Goal: Task Accomplishment & Management: Manage account settings

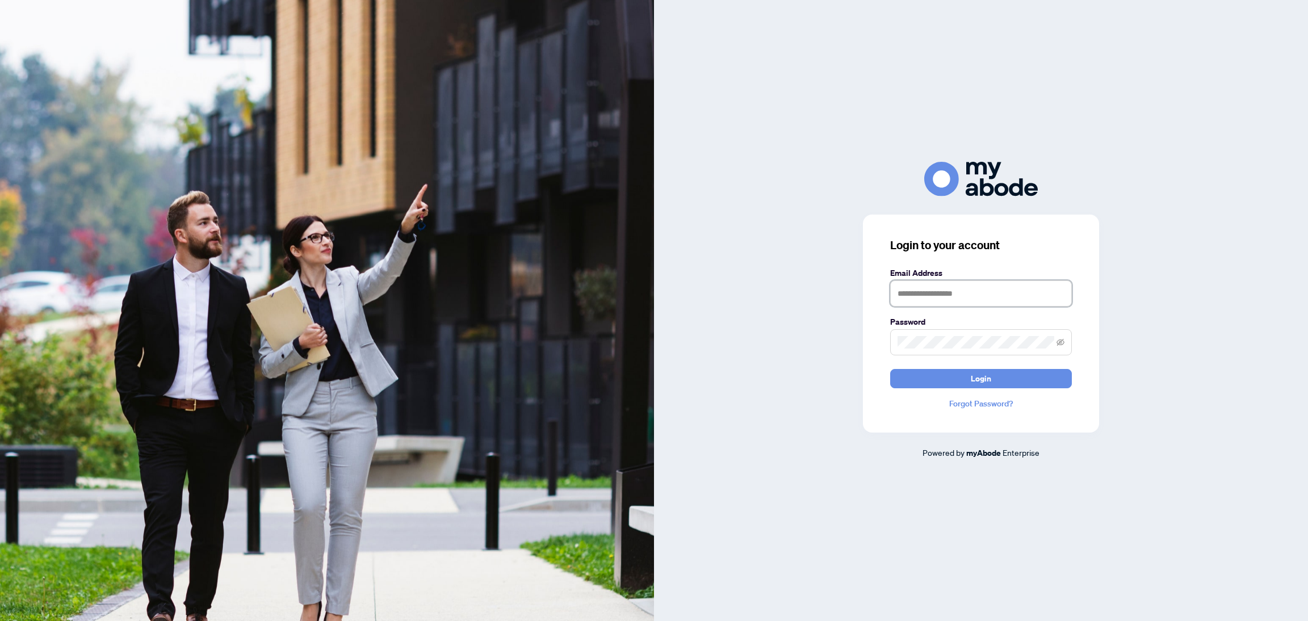
click at [935, 296] on input "text" at bounding box center [981, 293] width 182 height 26
type input "**********"
click at [990, 378] on button "Login" at bounding box center [981, 378] width 182 height 19
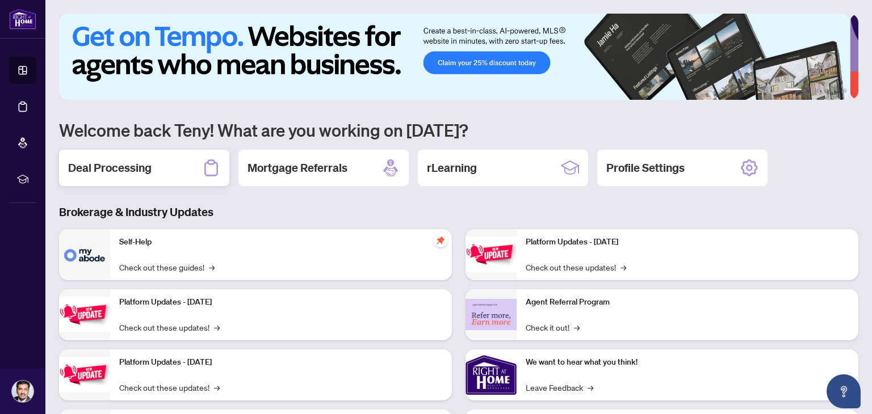
click at [134, 167] on h2 "Deal Processing" at bounding box center [109, 168] width 83 height 16
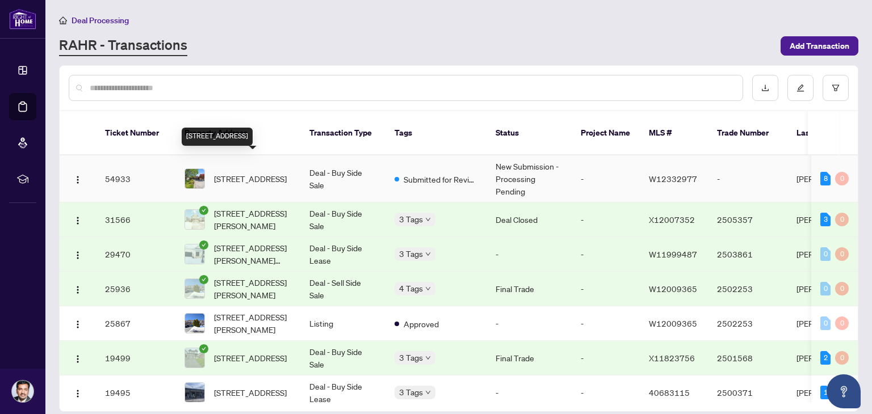
click at [252, 173] on span "[STREET_ADDRESS]" at bounding box center [250, 179] width 73 height 12
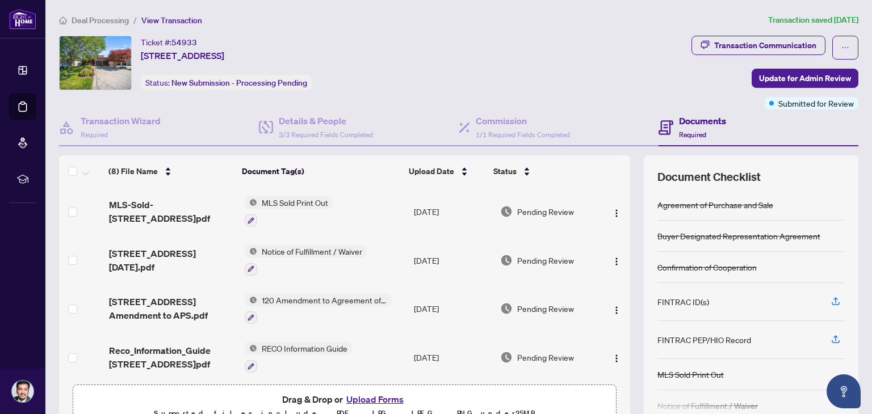
scroll to position [60, 0]
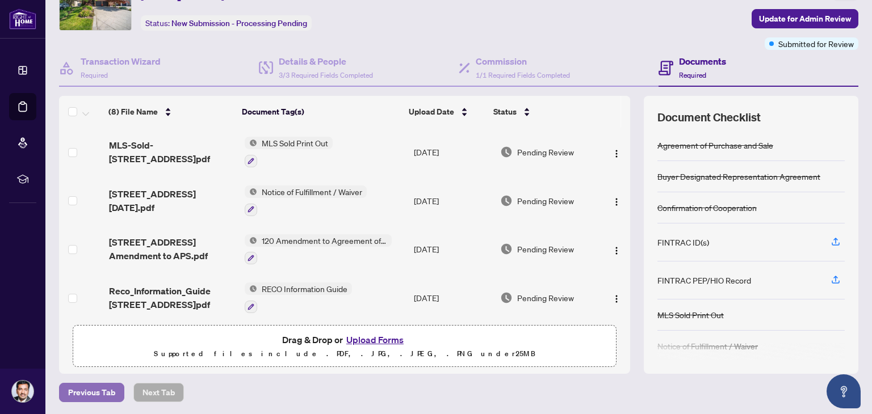
click at [91, 390] on span "Previous Tab" at bounding box center [91, 393] width 47 height 18
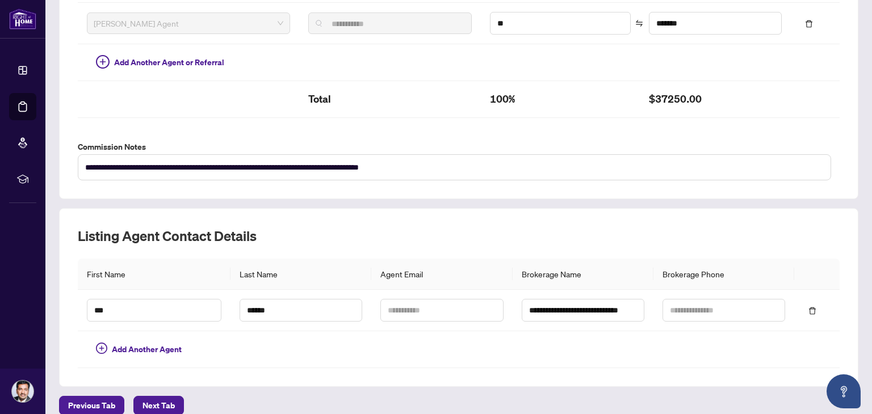
scroll to position [372, 0]
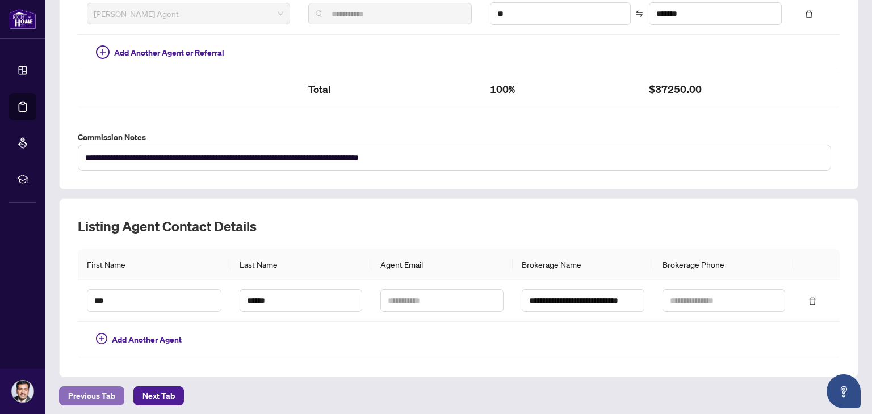
click at [84, 391] on span "Previous Tab" at bounding box center [91, 396] width 47 height 18
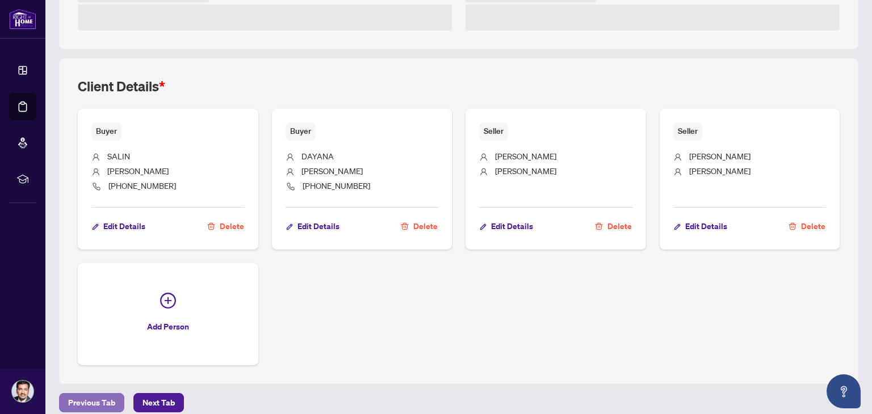
scroll to position [372, 0]
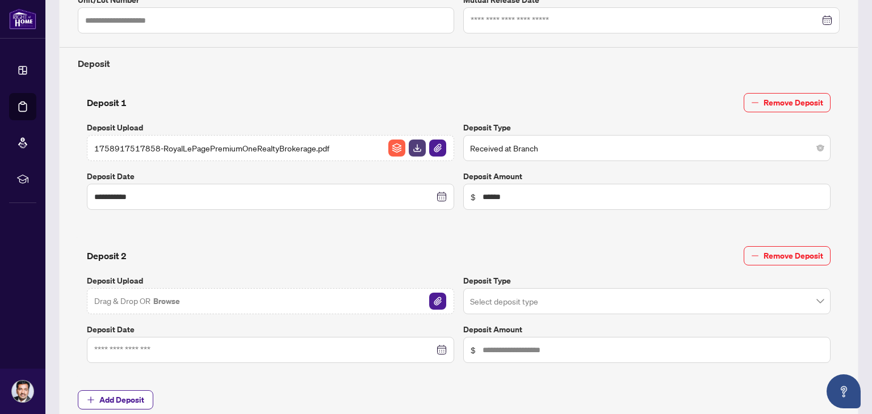
type input "**********"
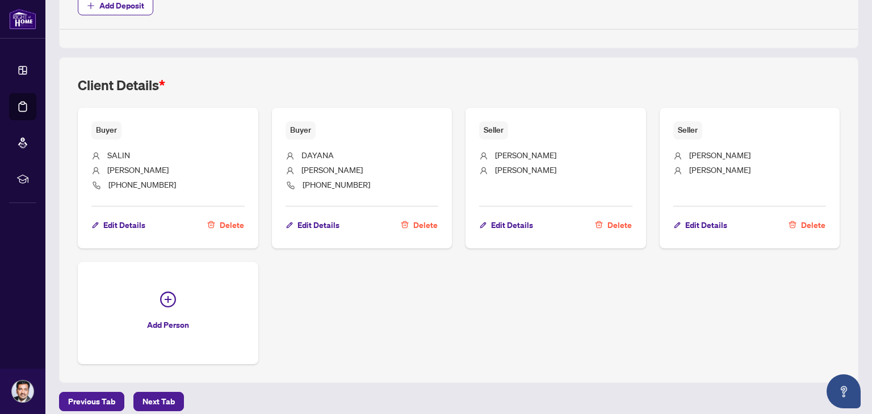
scroll to position [773, 0]
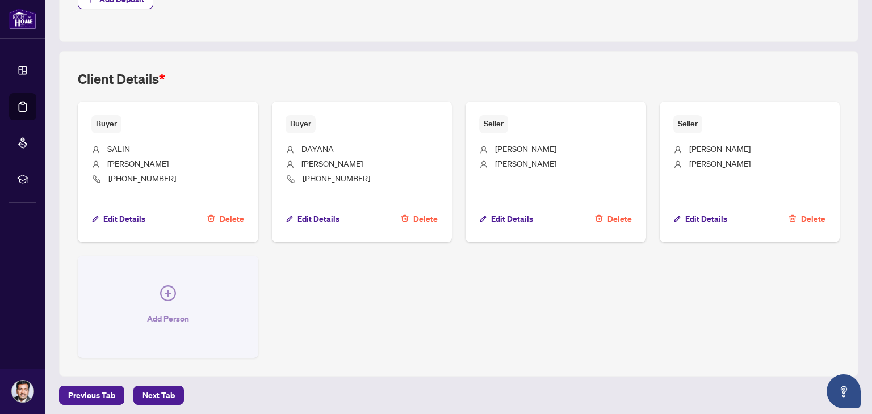
click at [168, 290] on icon "plus-circle" at bounding box center [168, 293] width 7 height 7
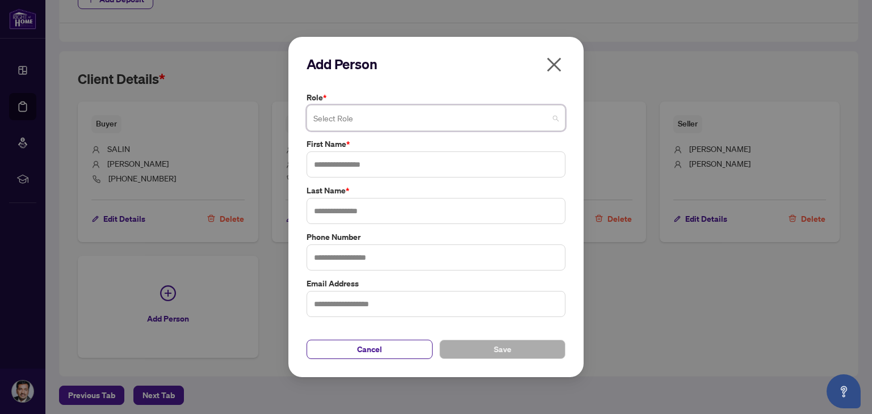
click at [555, 119] on span at bounding box center [435, 118] width 245 height 22
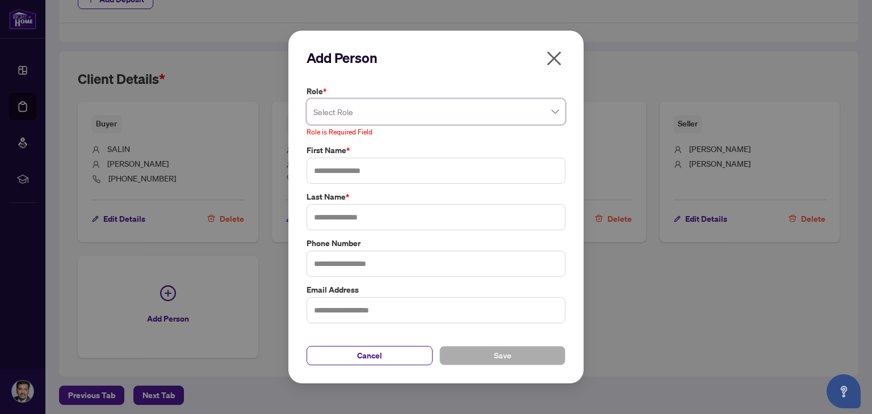
click at [554, 62] on icon "close" at bounding box center [554, 58] width 18 height 18
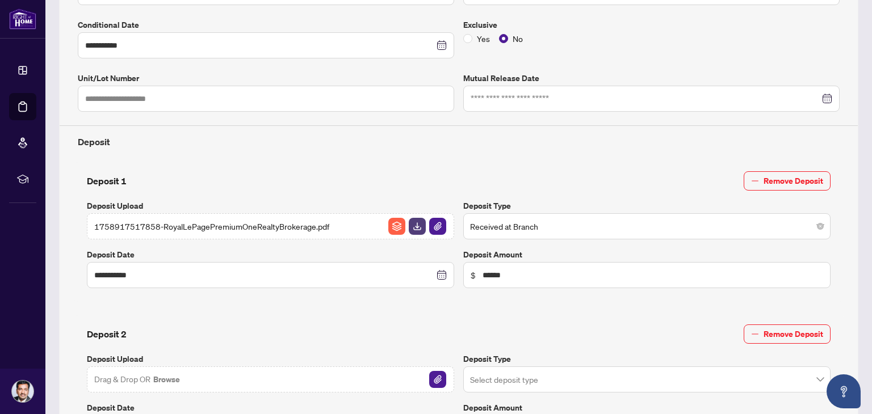
scroll to position [0, 0]
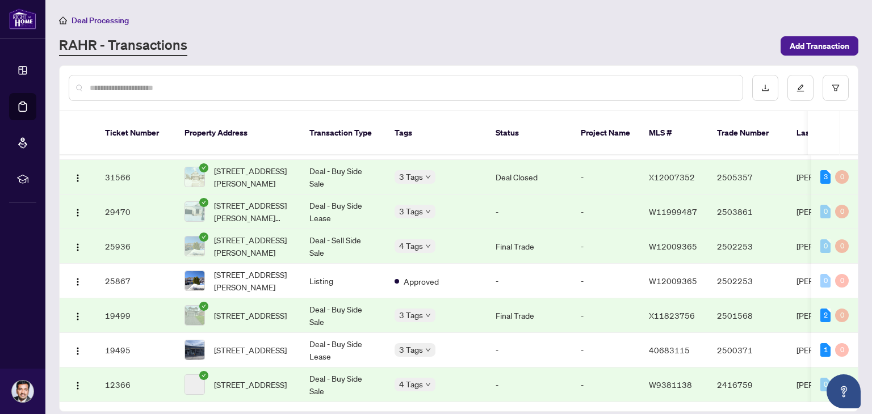
scroll to position [45, 0]
click at [247, 344] on span "[STREET_ADDRESS]" at bounding box center [250, 350] width 73 height 12
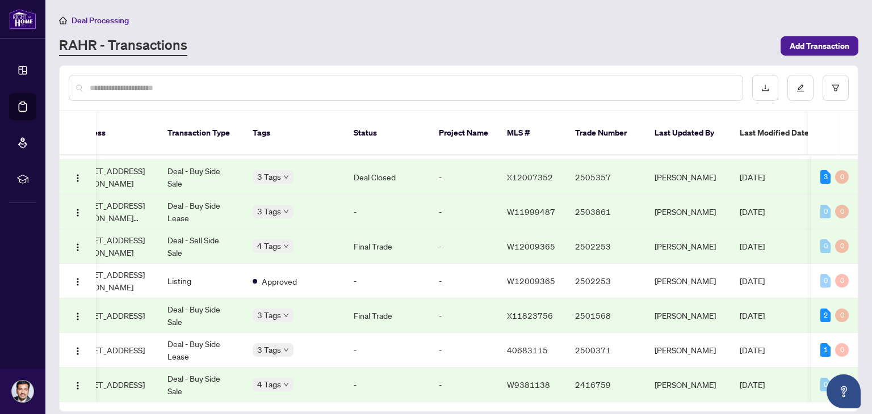
scroll to position [45, 106]
